Goal: Task Accomplishment & Management: Use online tool/utility

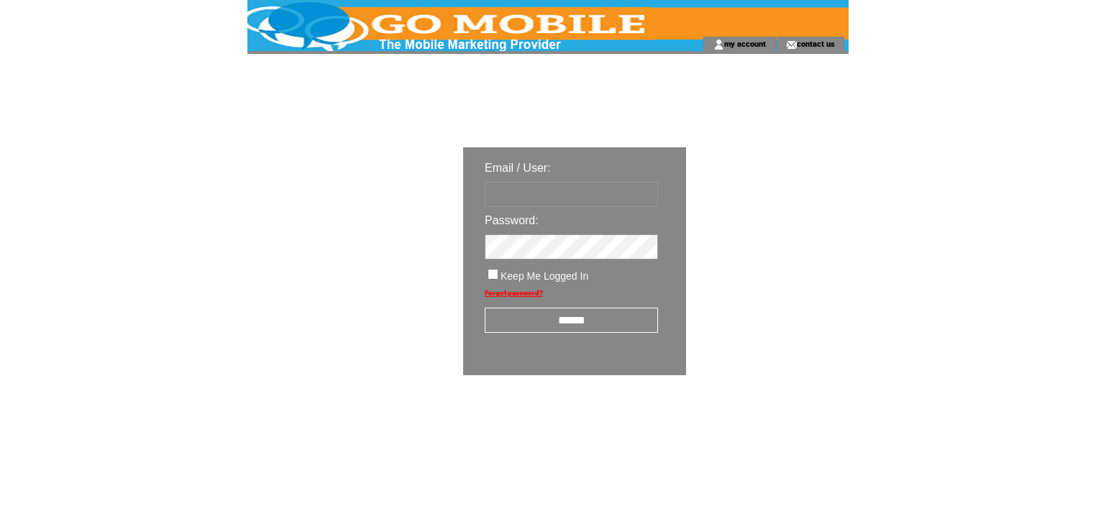
type input "********"
click at [547, 319] on input "******" at bounding box center [571, 320] width 173 height 25
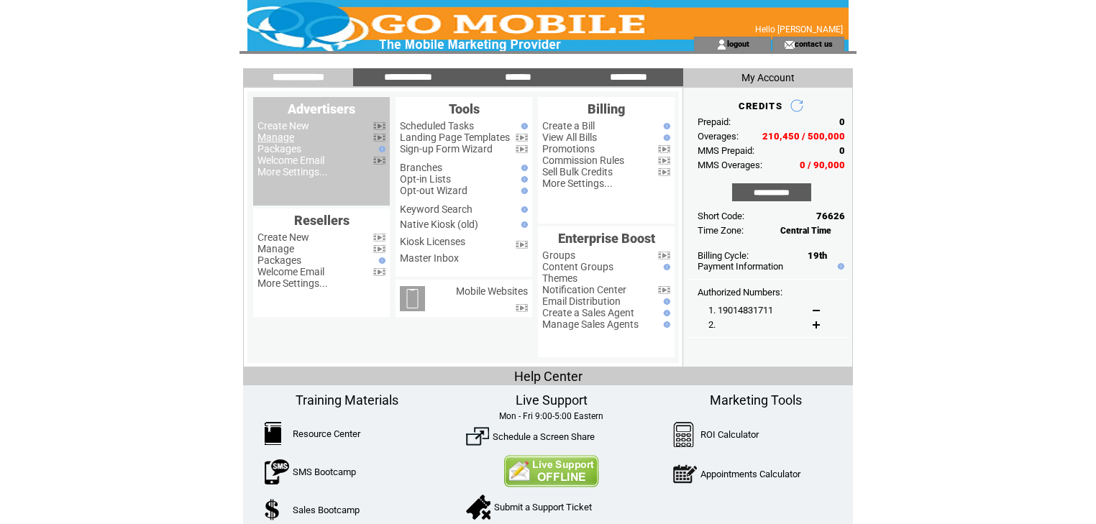
click at [281, 140] on link "Manage" at bounding box center [276, 138] width 37 height 12
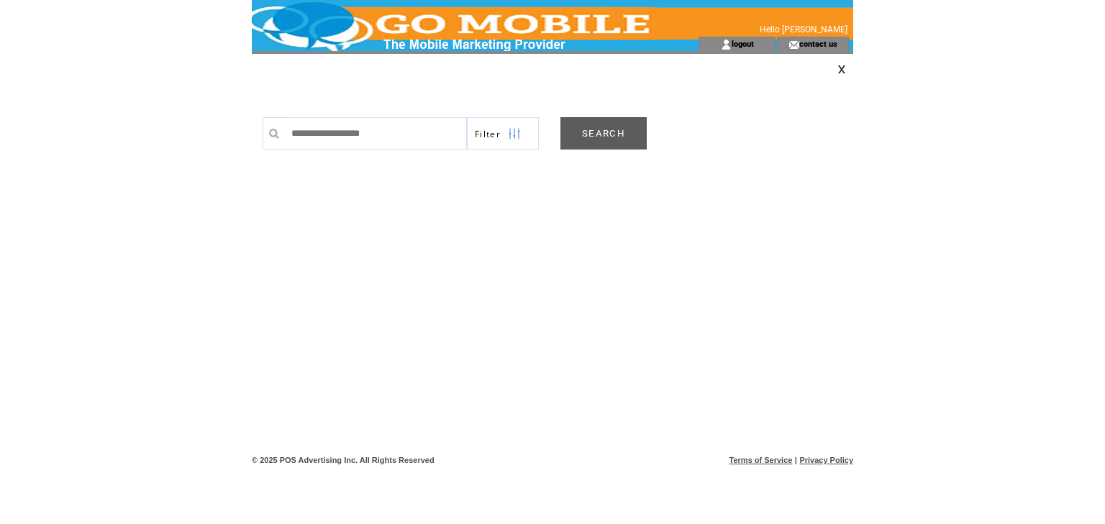
click at [598, 135] on link "SEARCH" at bounding box center [603, 133] width 86 height 32
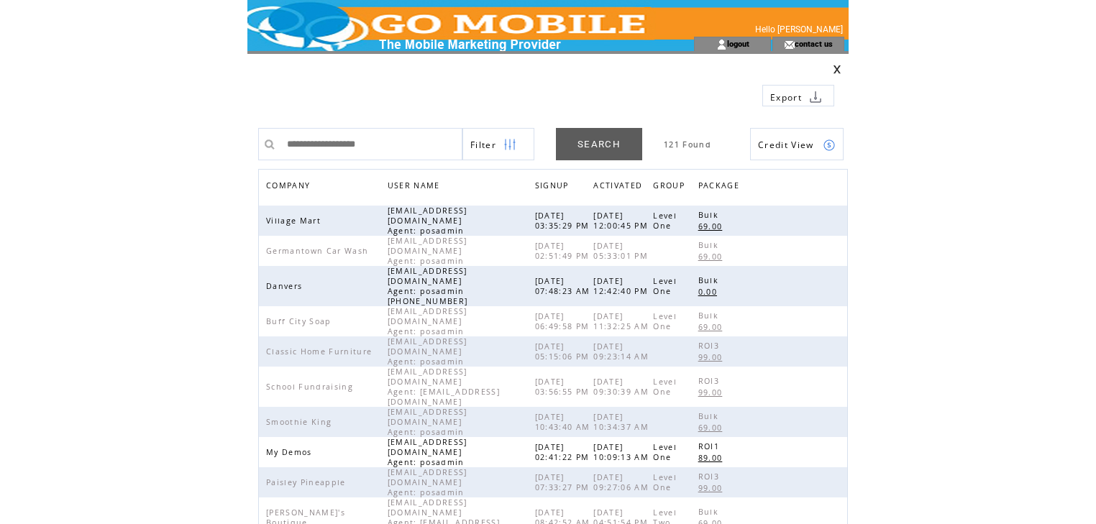
click at [293, 185] on span "COMPANY" at bounding box center [289, 187] width 47 height 21
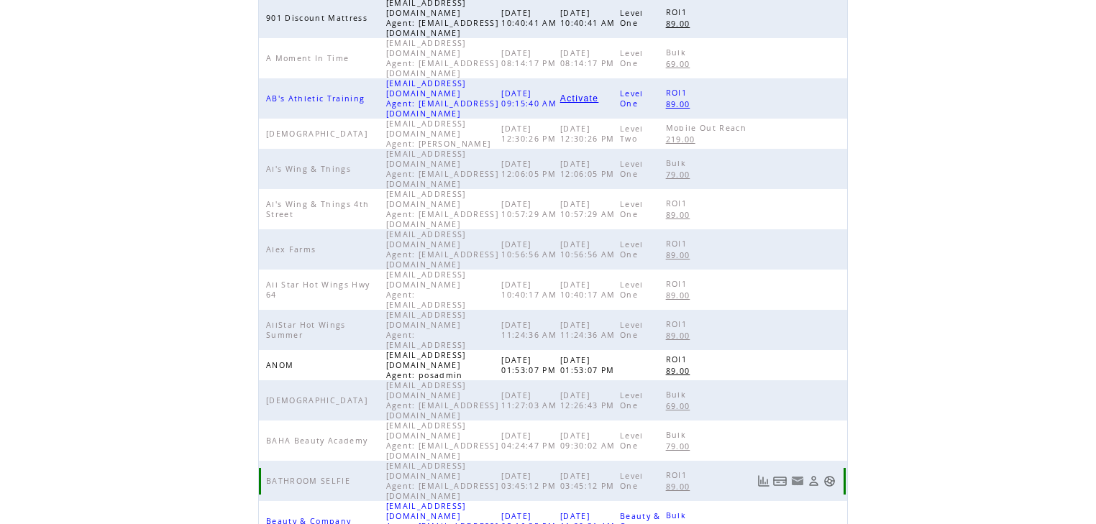
scroll to position [332, 0]
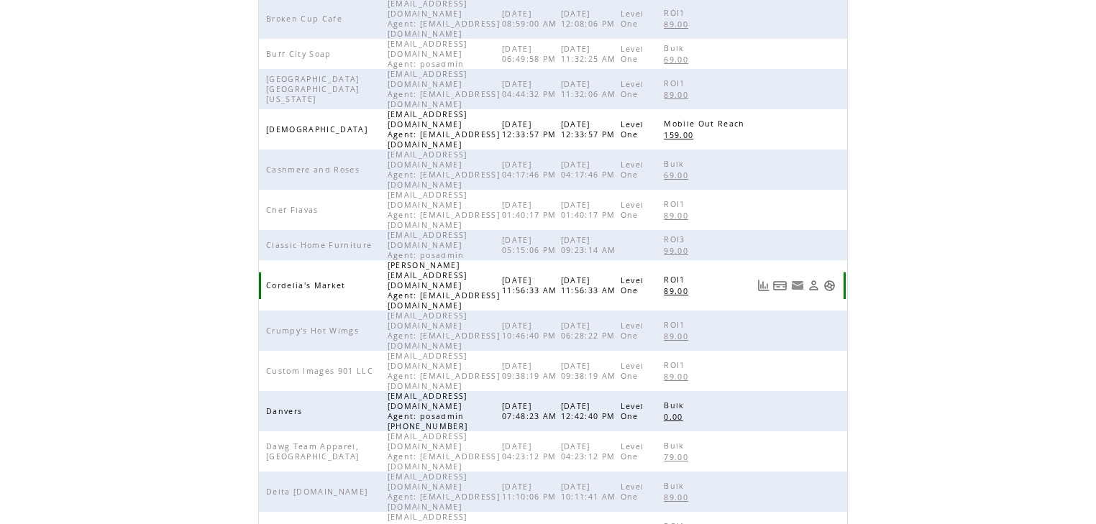
click at [836, 280] on link at bounding box center [830, 286] width 12 height 12
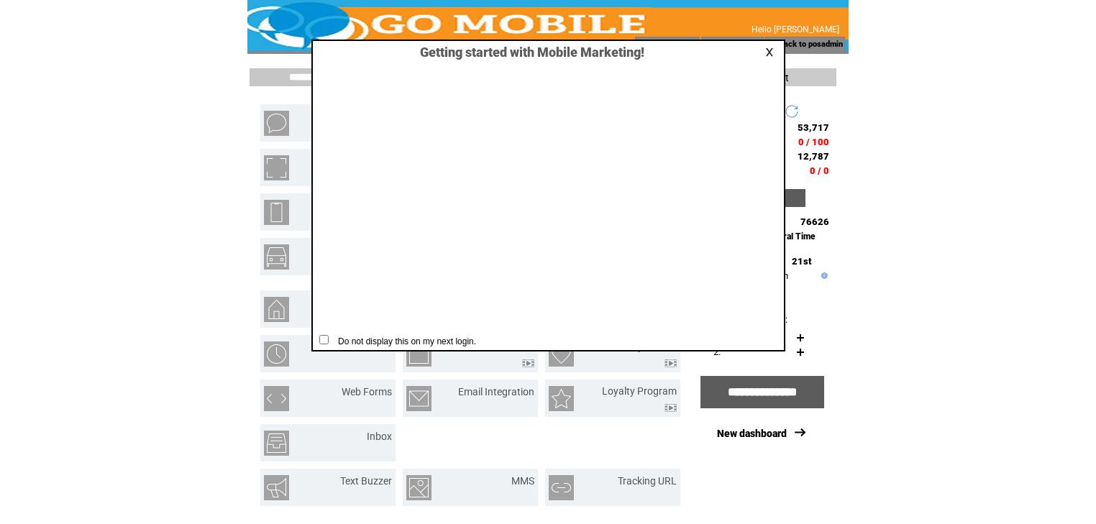
click at [771, 49] on link at bounding box center [771, 51] width 13 height 9
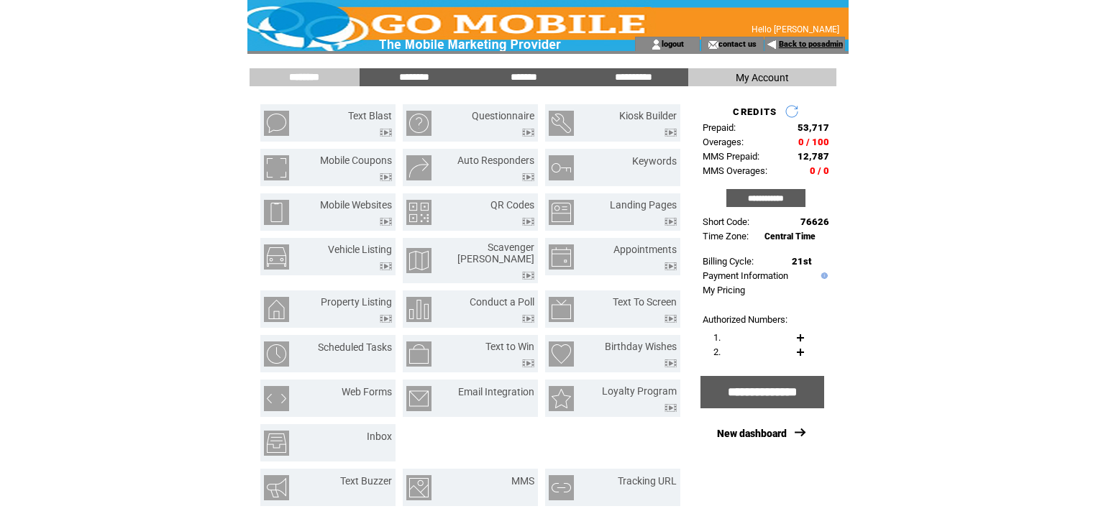
click at [814, 43] on link "Back to posadmin" at bounding box center [811, 44] width 64 height 9
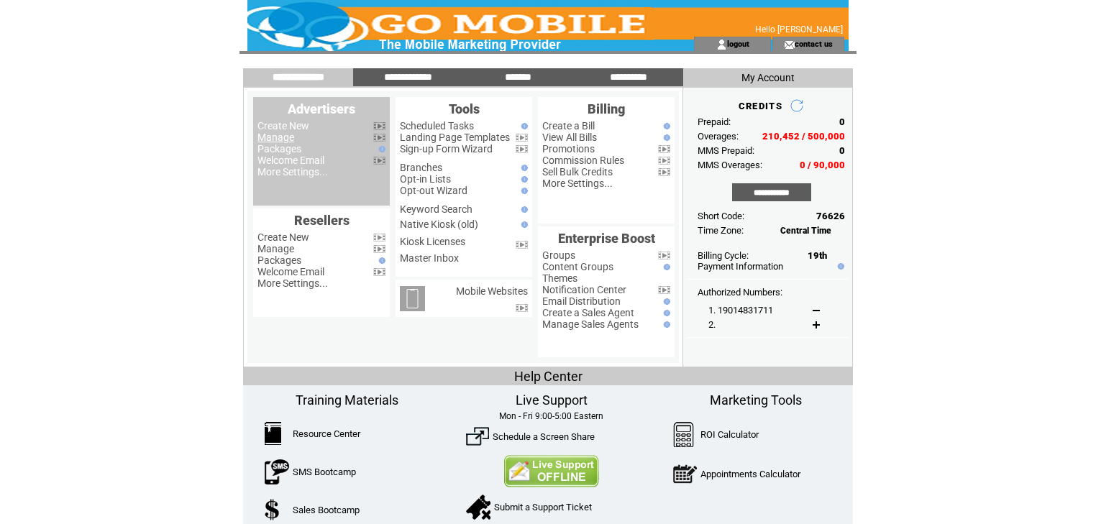
click at [286, 141] on link "Manage" at bounding box center [276, 138] width 37 height 12
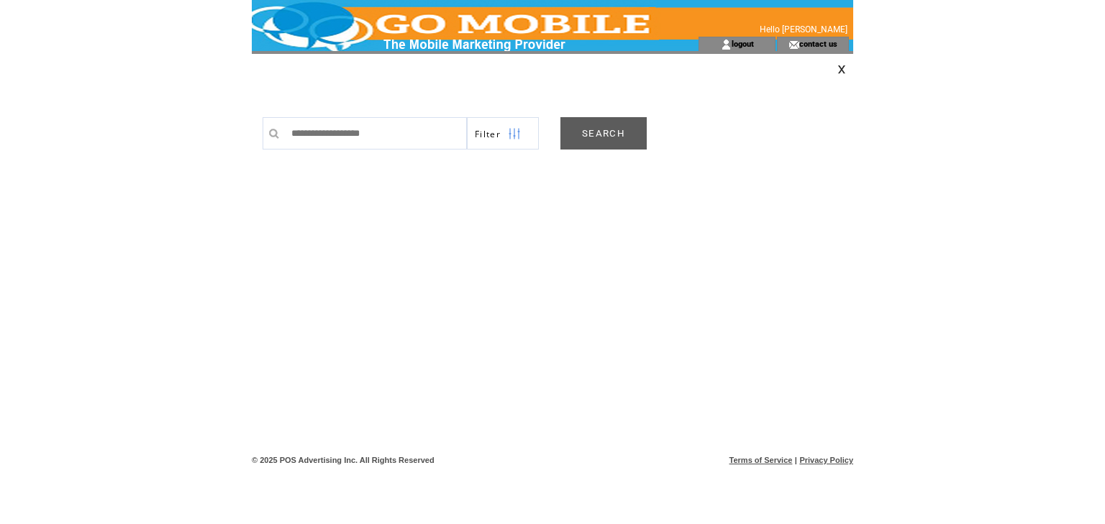
click at [614, 129] on link "SEARCH" at bounding box center [603, 133] width 86 height 32
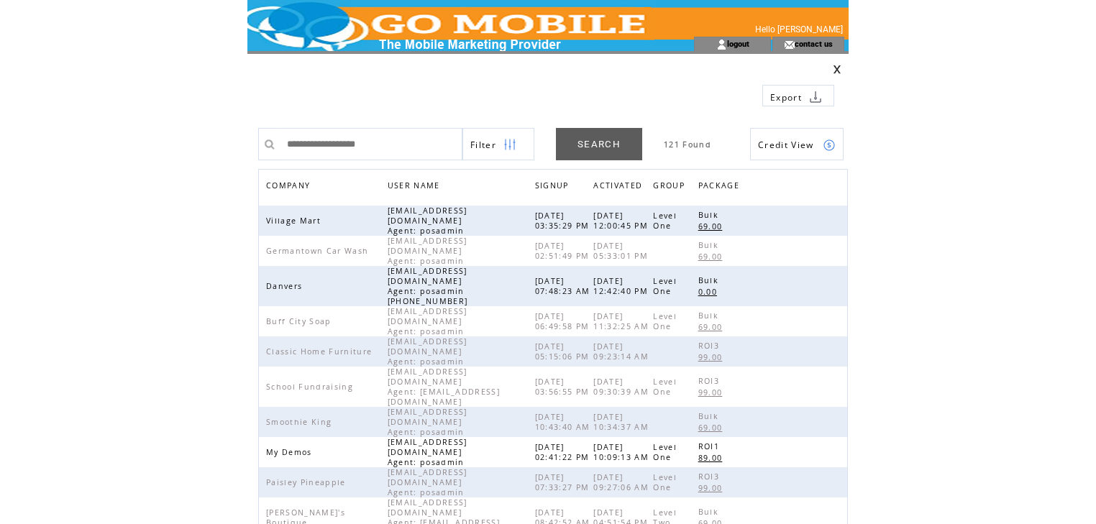
click at [282, 184] on span "COMPANY" at bounding box center [289, 187] width 47 height 21
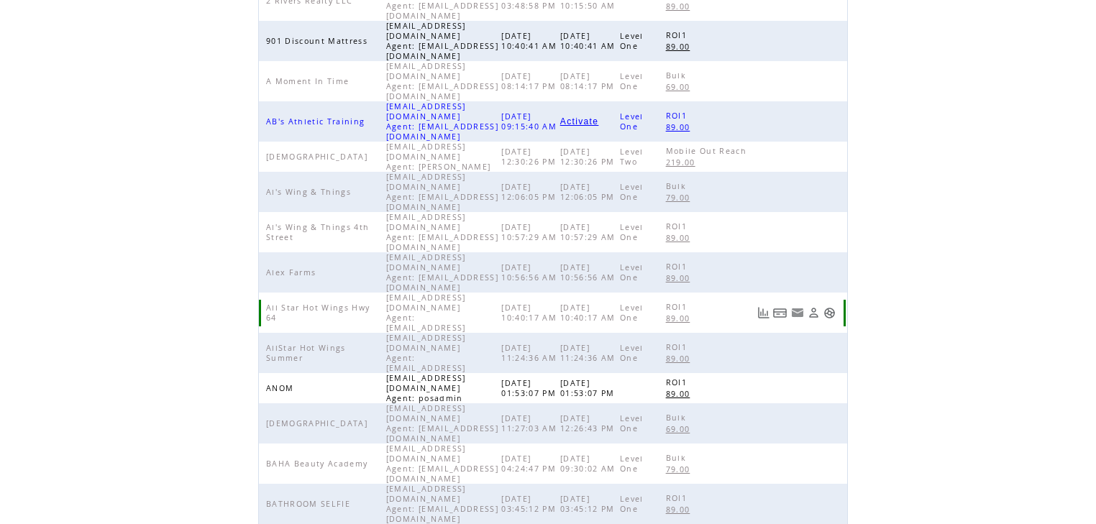
scroll to position [332, 0]
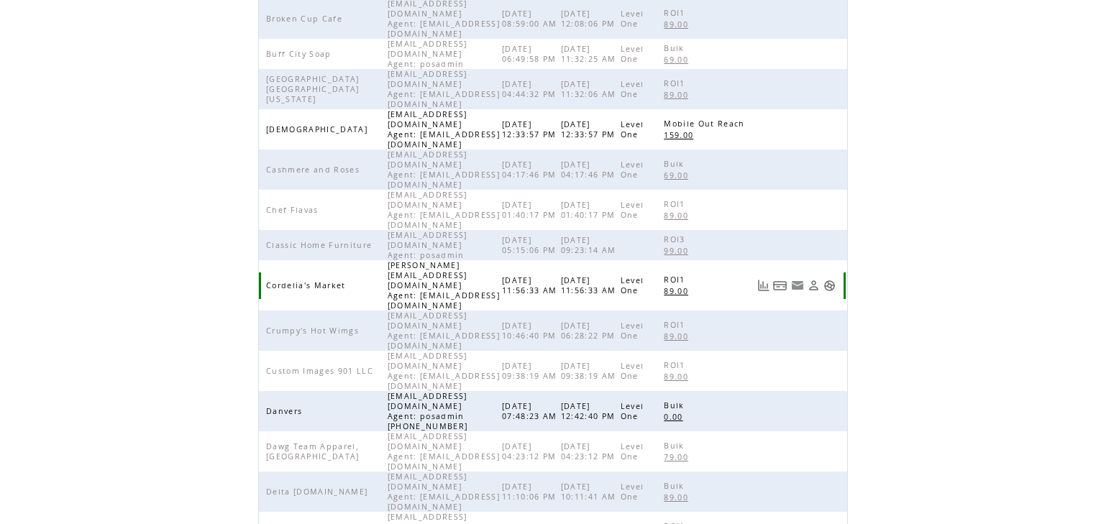
click at [836, 280] on link at bounding box center [830, 286] width 12 height 12
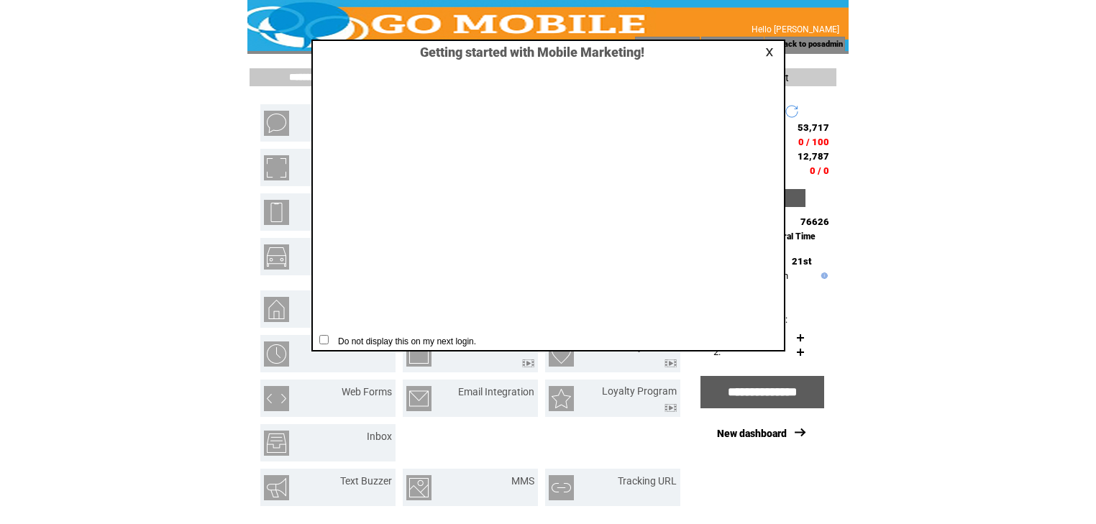
click at [768, 50] on link at bounding box center [771, 51] width 13 height 9
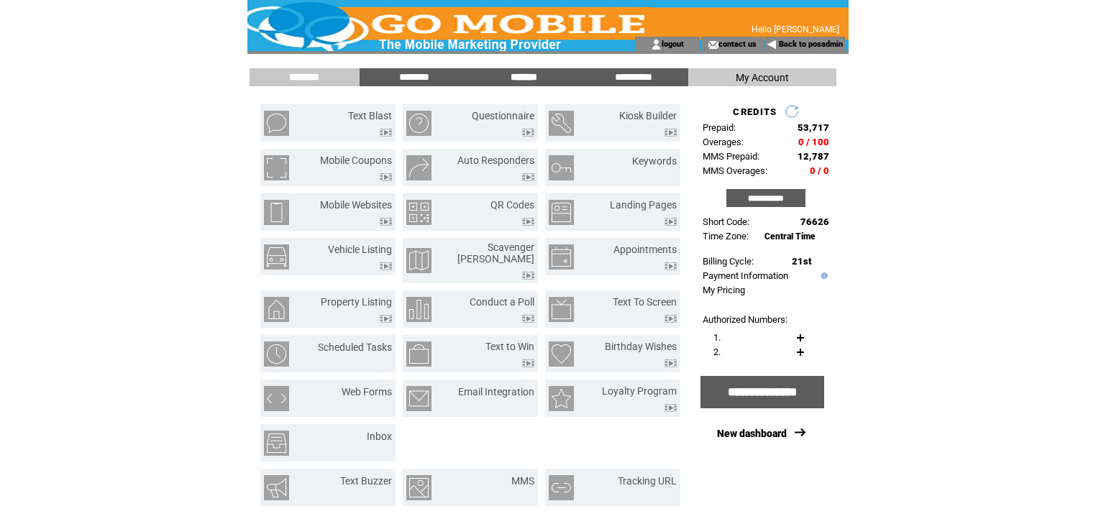
click at [517, 78] on input "*******" at bounding box center [524, 77] width 108 height 12
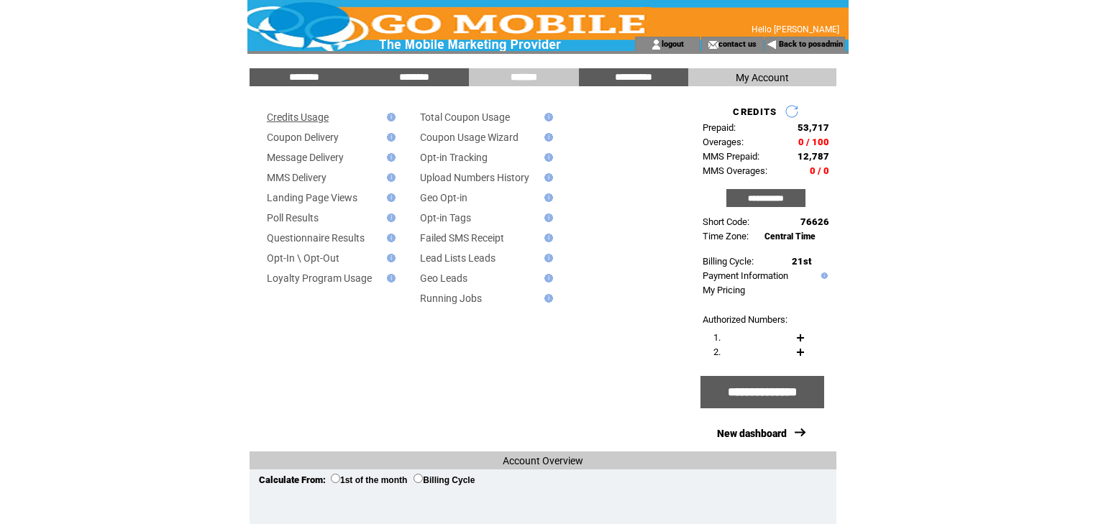
click at [324, 117] on link "Credits Usage" at bounding box center [298, 117] width 62 height 12
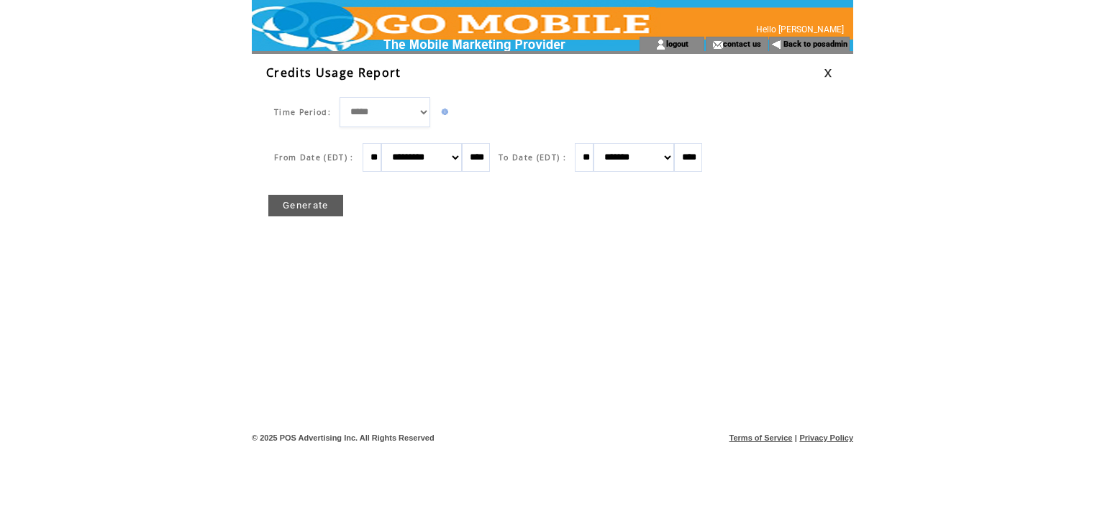
click at [302, 202] on link "Generate" at bounding box center [305, 206] width 75 height 22
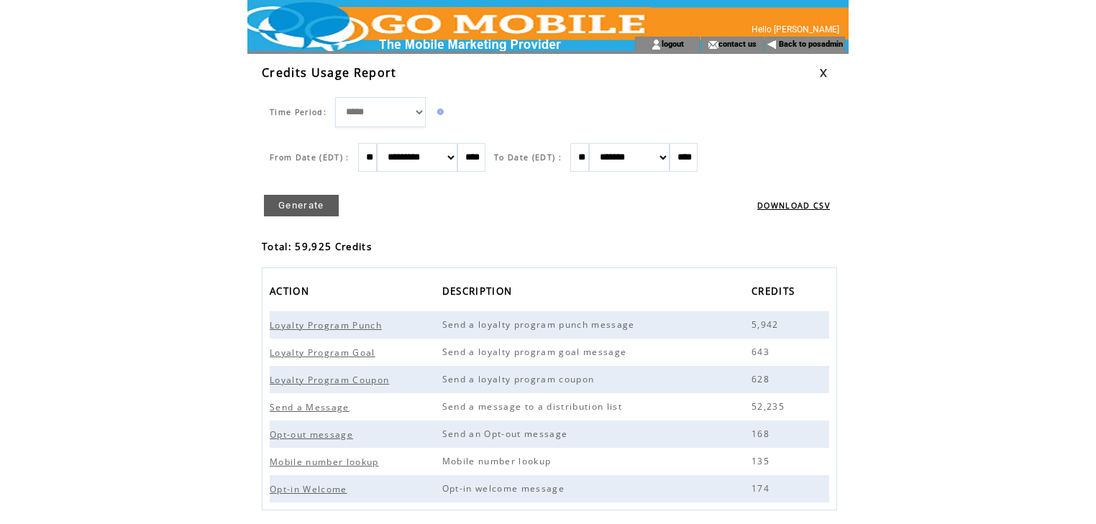
click at [824, 76] on link at bounding box center [823, 72] width 9 height 9
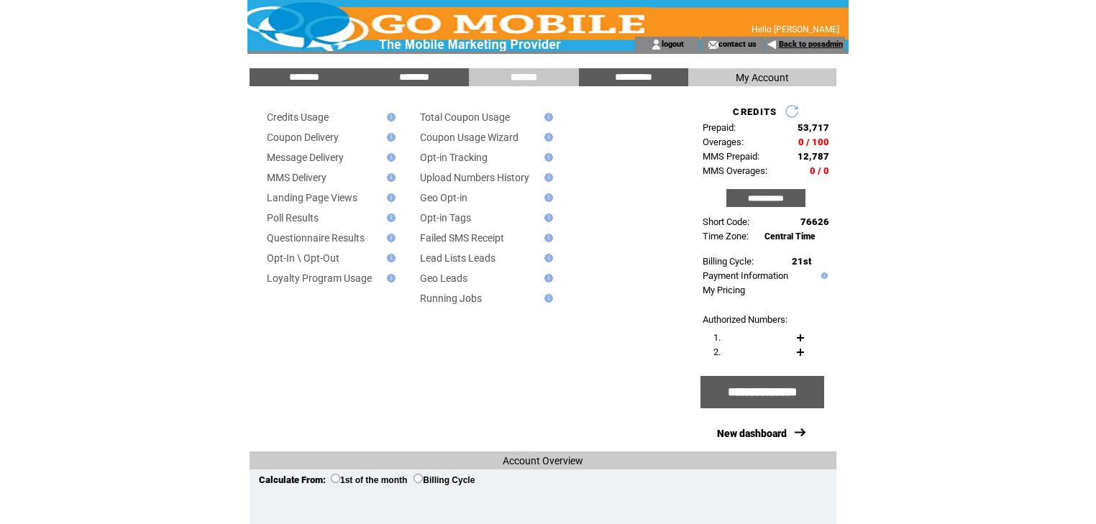
click at [807, 41] on link "Back to posadmin" at bounding box center [811, 44] width 64 height 9
